Goal: Task Accomplishment & Management: Manage account settings

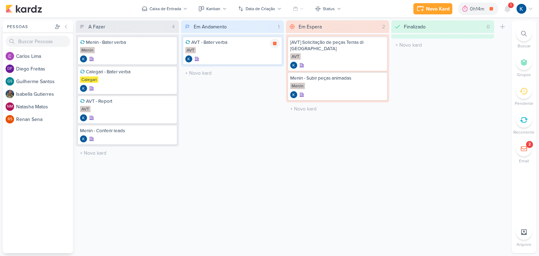
drag, startPoint x: 0, startPoint y: 0, endPoint x: 275, endPoint y: 44, distance: 278.5
click at [275, 44] on icon at bounding box center [275, 44] width 4 height 4
drag, startPoint x: 484, startPoint y: 7, endPoint x: 322, endPoint y: 79, distance: 177.9
click at [485, 7] on div "0h14m" at bounding box center [488, 8] width 16 height 7
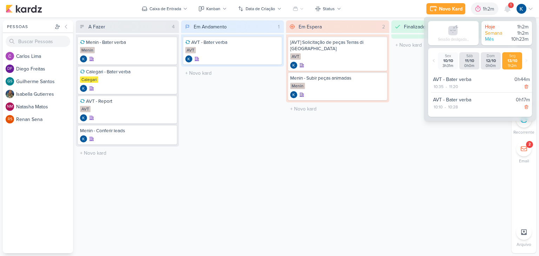
click at [268, 136] on div "Em Andamento 1 Mover Para Esquerda Mover Para Direita [GEOGRAPHIC_DATA] AVT - B…" at bounding box center [232, 136] width 103 height 233
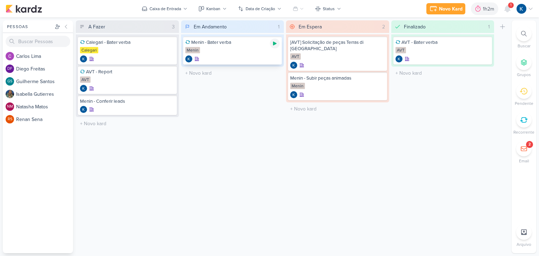
click at [275, 43] on icon at bounding box center [275, 44] width 4 height 4
click at [275, 44] on icon at bounding box center [275, 44] width 4 height 4
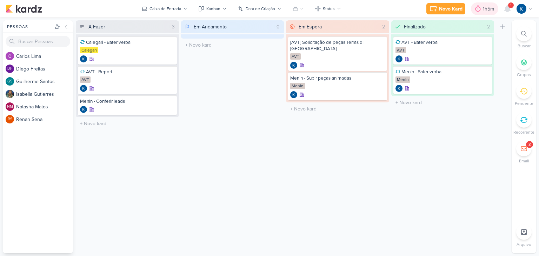
click at [490, 11] on div "1h5m" at bounding box center [489, 8] width 13 height 7
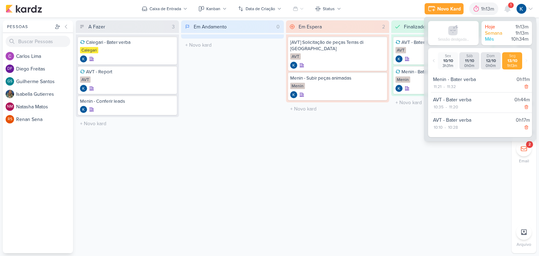
click at [253, 156] on div "Em Andamento 0 Mover Para Esquerda Mover Para Direita [GEOGRAPHIC_DATA] O títul…" at bounding box center [232, 136] width 103 height 233
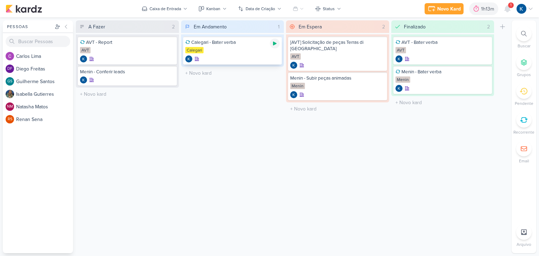
click at [275, 43] on icon at bounding box center [275, 44] width 4 height 4
click at [509, 7] on div "1" at bounding box center [511, 5] width 6 height 6
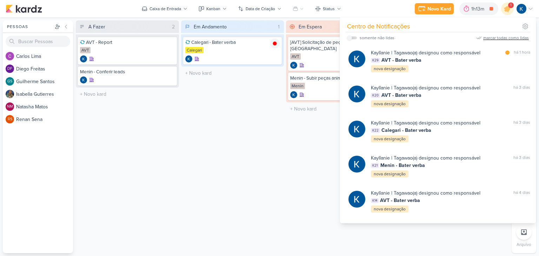
click at [509, 40] on div "marcar todas como lidas" at bounding box center [506, 38] width 46 height 6
click at [246, 187] on div "Em Andamento 1 Mover Para Esquerda Mover Para Direita [GEOGRAPHIC_DATA] Calegar…" at bounding box center [232, 136] width 103 height 233
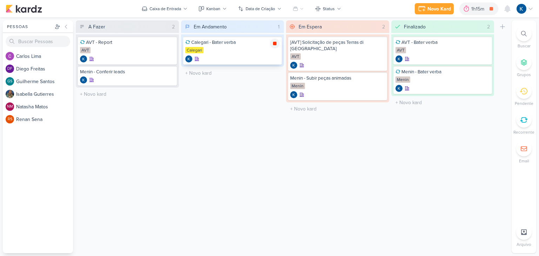
click at [276, 44] on icon at bounding box center [275, 44] width 6 height 6
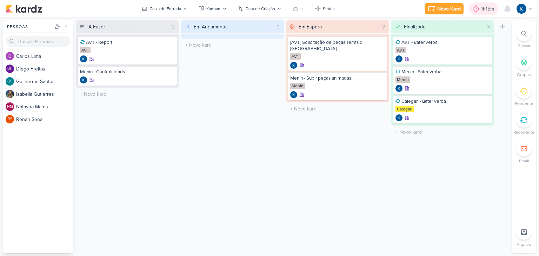
click at [489, 11] on div "1h15m" at bounding box center [488, 8] width 15 height 7
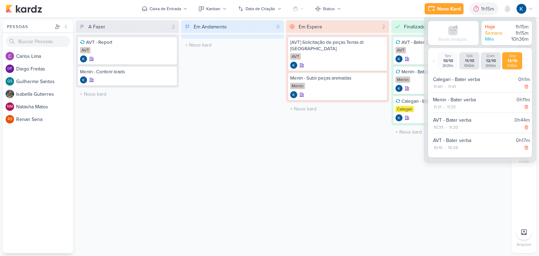
click at [343, 124] on div "Em Espera 2 Mover Para Esquerda Mover Para Direita [GEOGRAPHIC_DATA] [AVT] Soli…" at bounding box center [337, 136] width 103 height 233
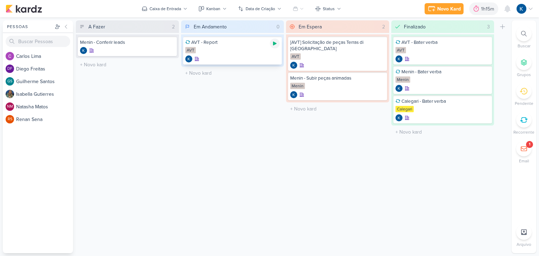
click at [273, 43] on icon at bounding box center [275, 44] width 4 height 4
